Goal: Check status

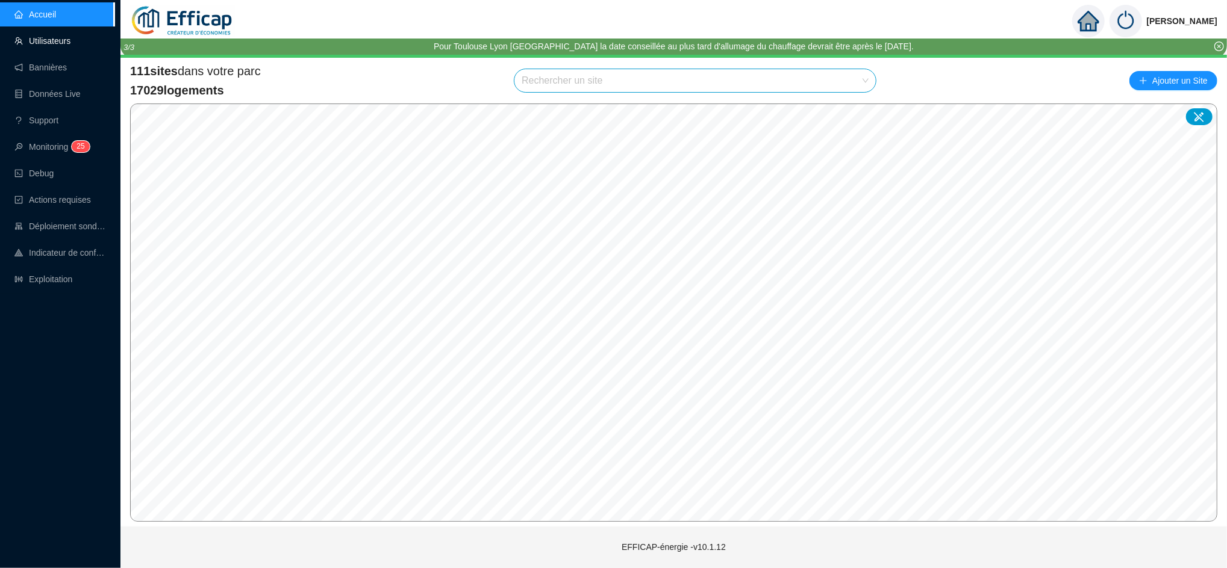
click at [52, 42] on link "Utilisateurs" at bounding box center [42, 41] width 56 height 10
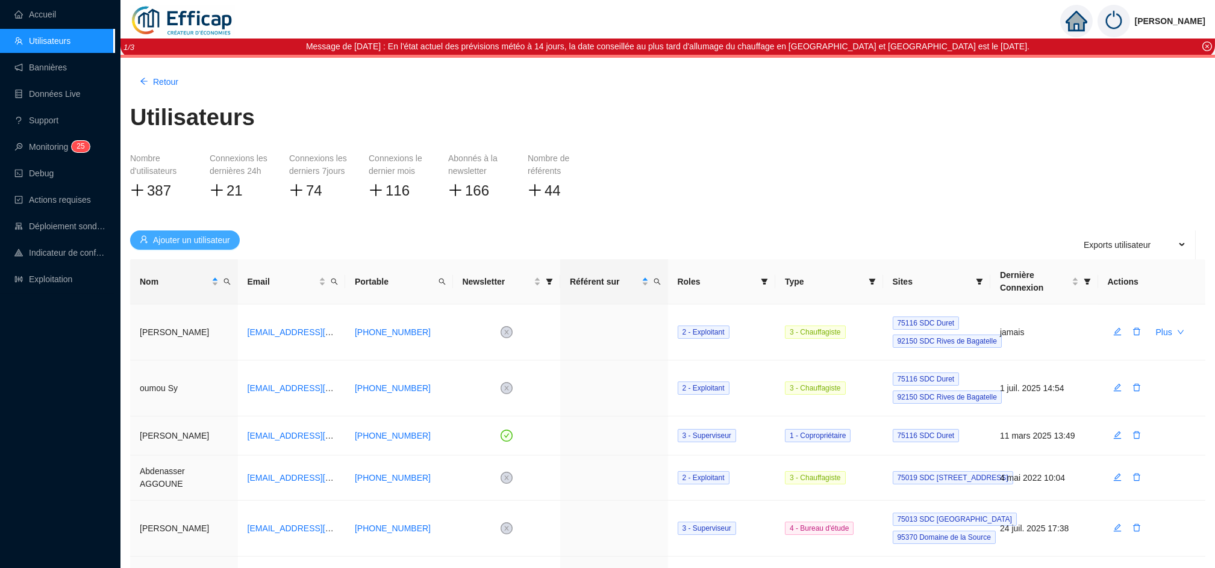
click at [230, 244] on span "Ajouter un utilisateur" at bounding box center [191, 240] width 77 height 13
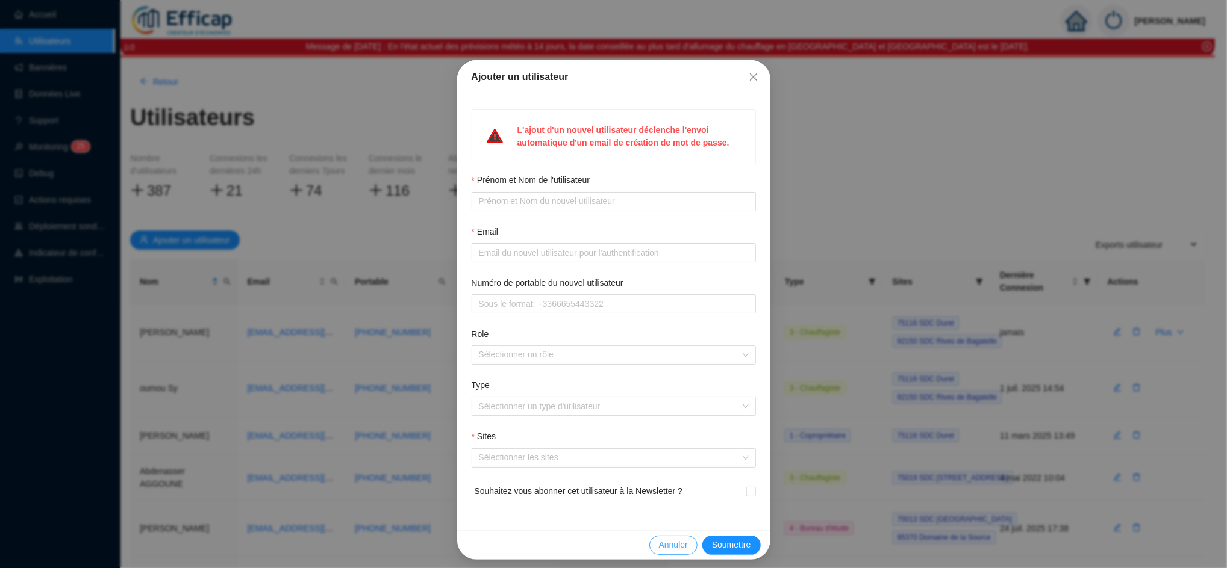
click at [663, 546] on span "Annuler" at bounding box center [673, 545] width 29 height 13
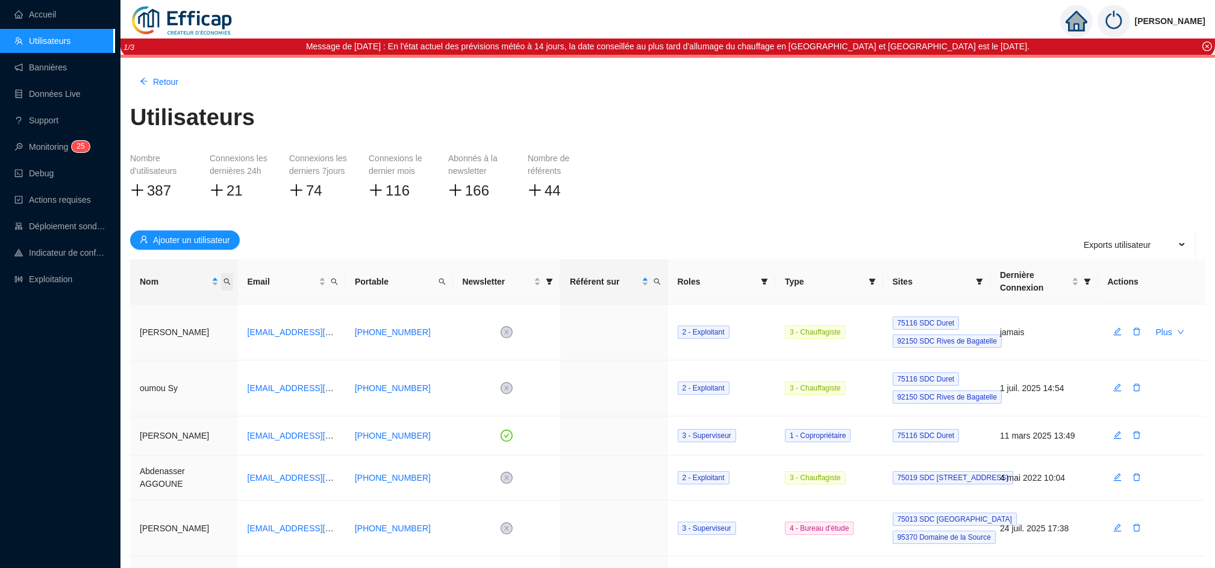
click at [232, 278] on span "Nom" at bounding box center [227, 281] width 12 height 17
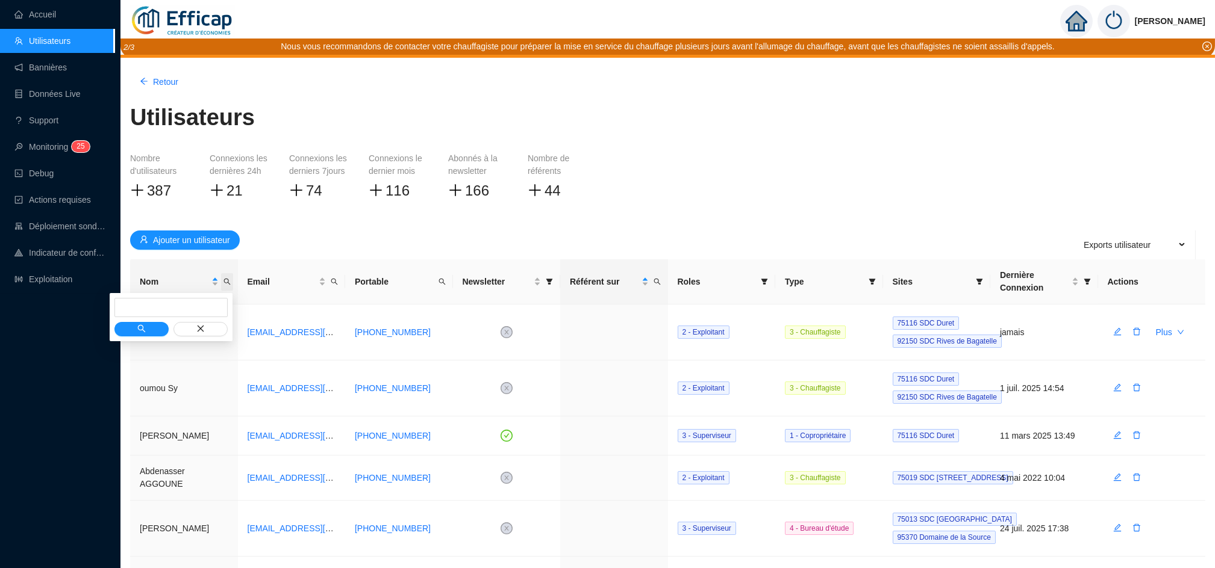
click at [232, 278] on span "Nom" at bounding box center [227, 281] width 12 height 17
type input "bordel"
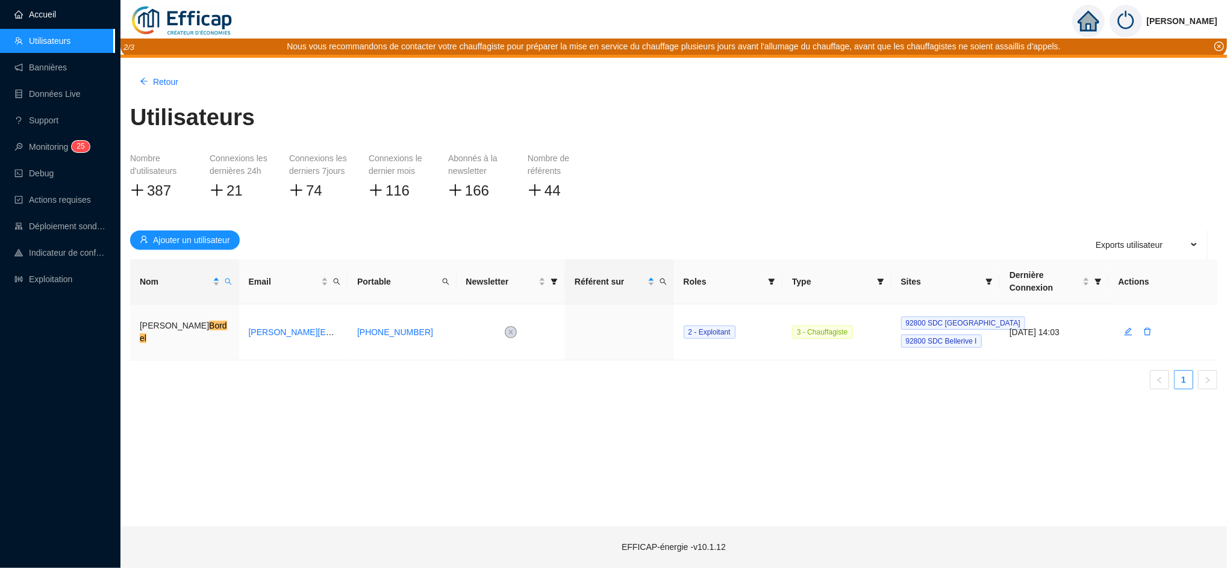
click at [48, 10] on link "Accueil" at bounding box center [35, 15] width 42 height 10
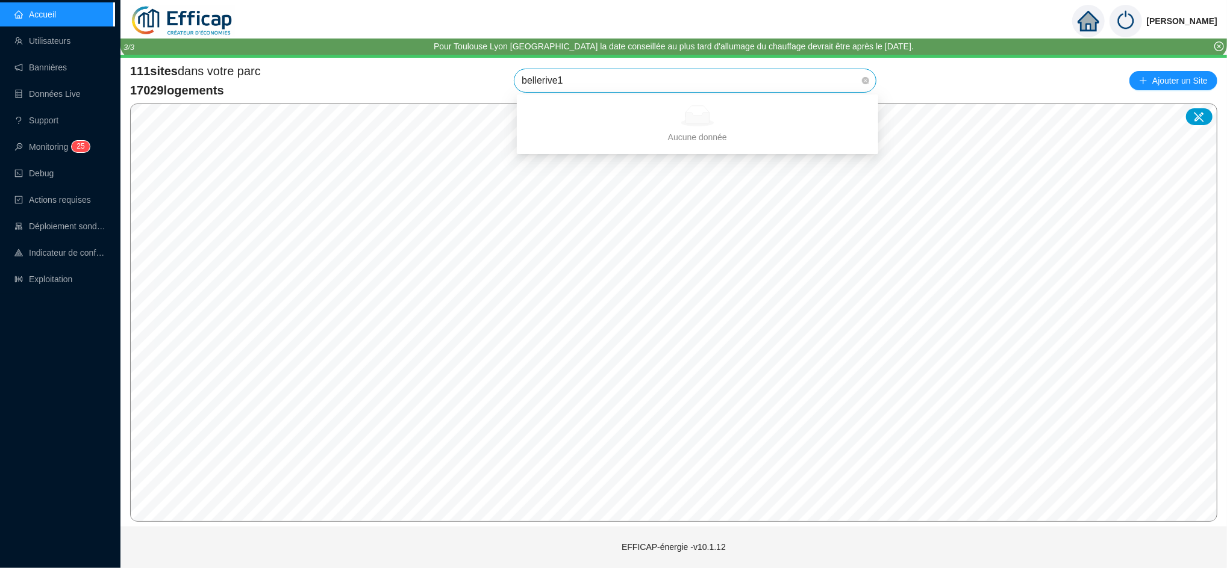
type input "bellerive"
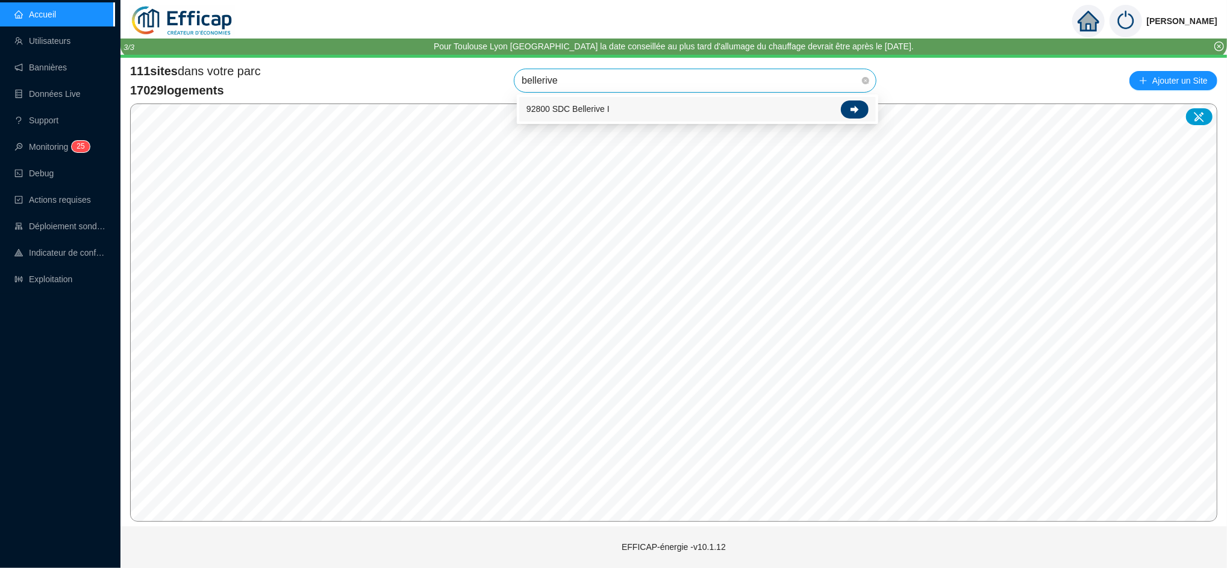
click at [856, 101] on div at bounding box center [855, 110] width 28 height 18
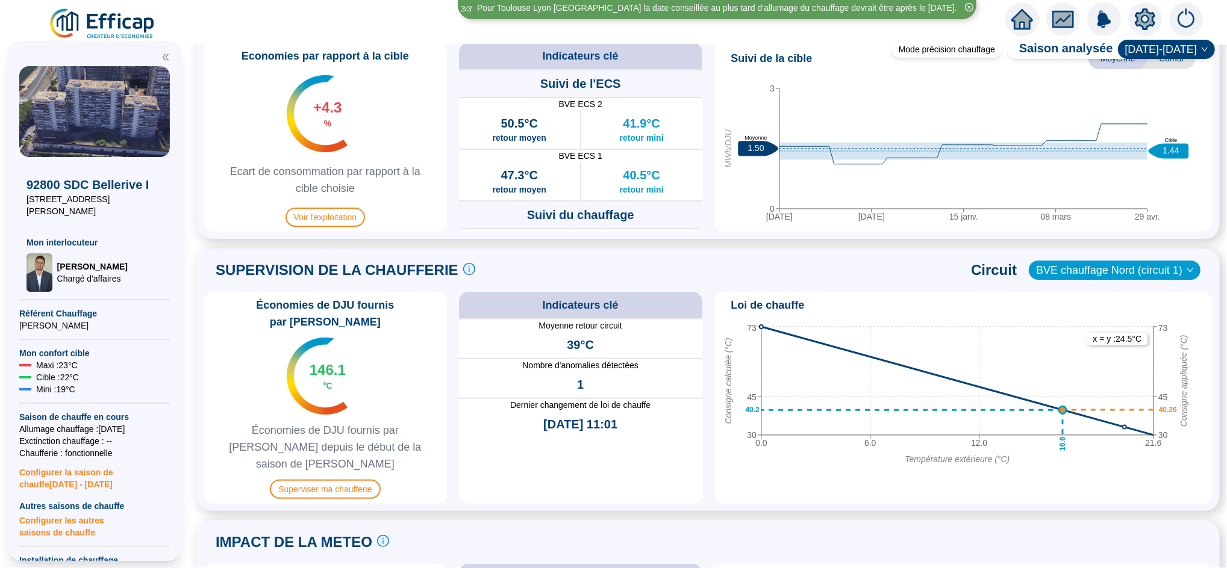
scroll to position [611, 0]
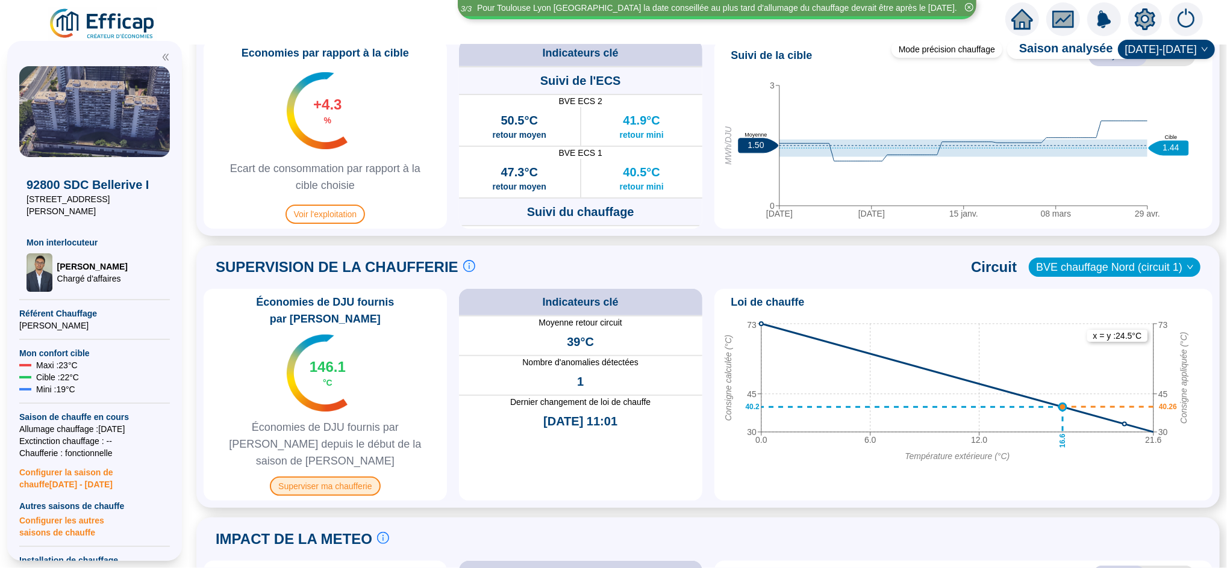
click at [331, 477] on span "Superviser ma chaufferie" at bounding box center [325, 486] width 110 height 19
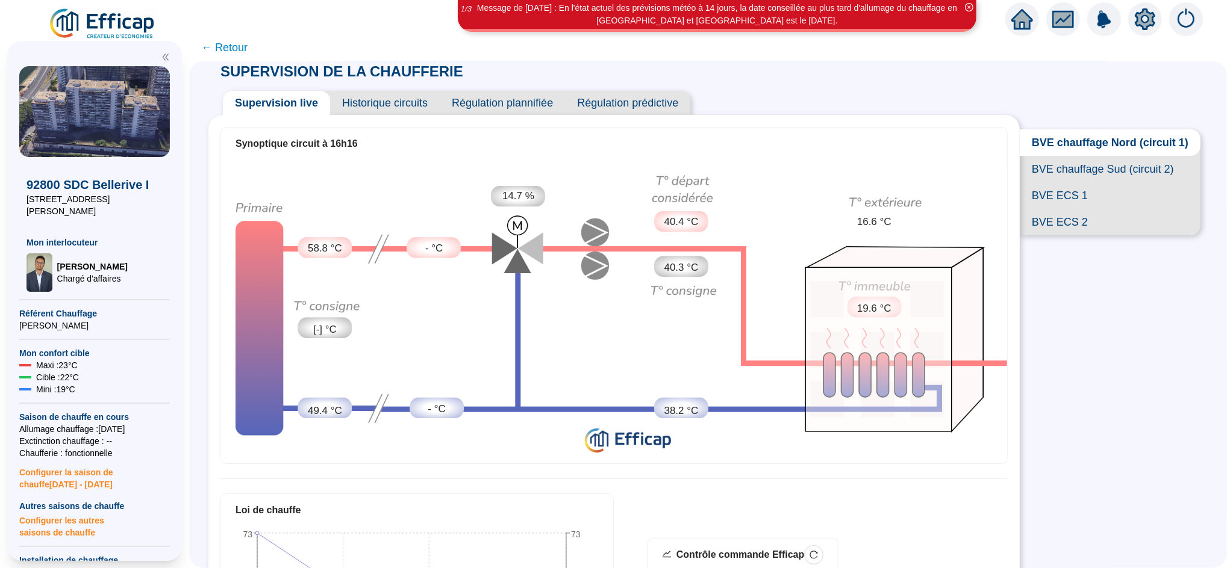
scroll to position [5, 0]
